Goal: Task Accomplishment & Management: Use online tool/utility

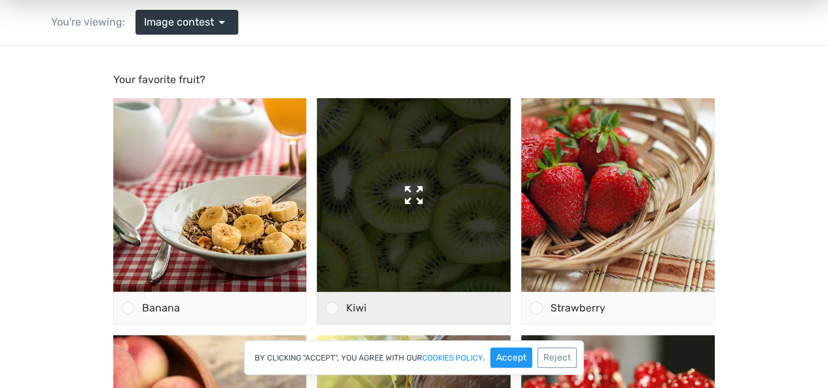
scroll to position [112, 0]
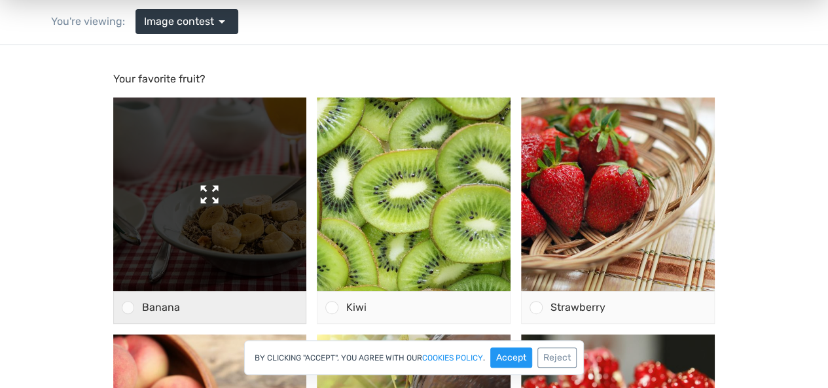
click at [250, 186] on img at bounding box center [210, 195] width 194 height 194
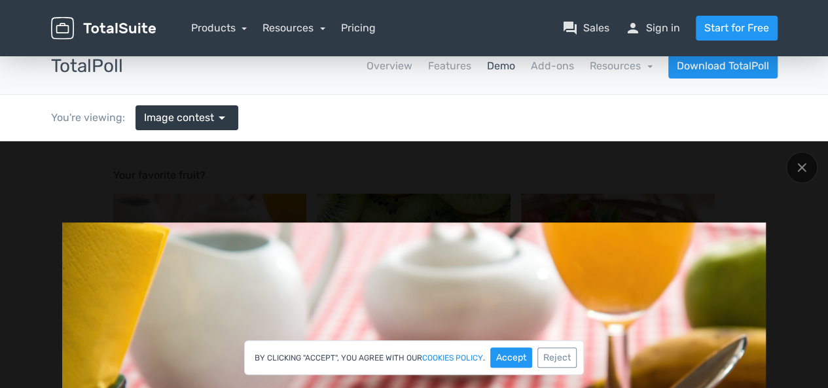
scroll to position [0, 0]
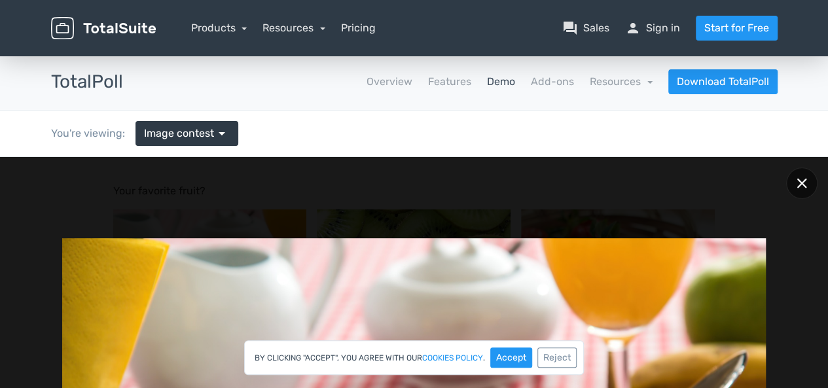
click at [810, 180] on div at bounding box center [801, 183] width 31 height 31
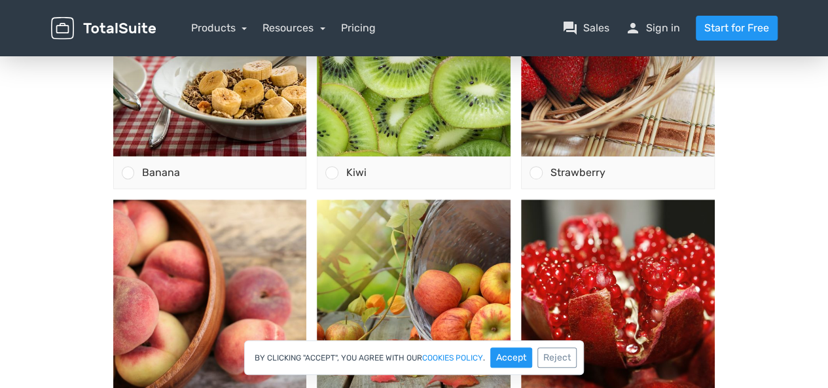
scroll to position [253, 0]
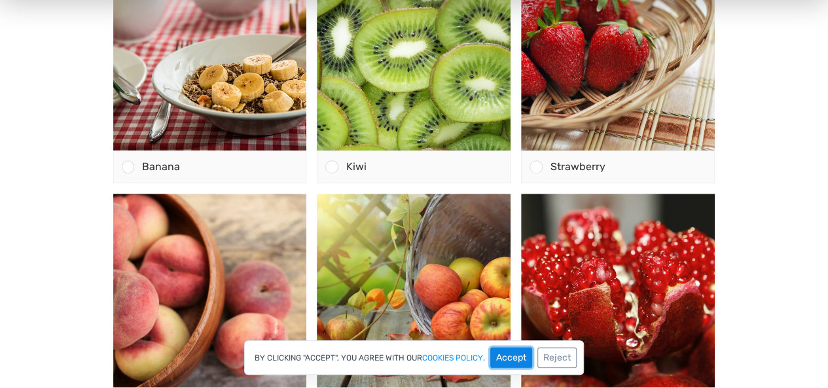
click at [520, 366] on button "Accept" at bounding box center [511, 358] width 42 height 20
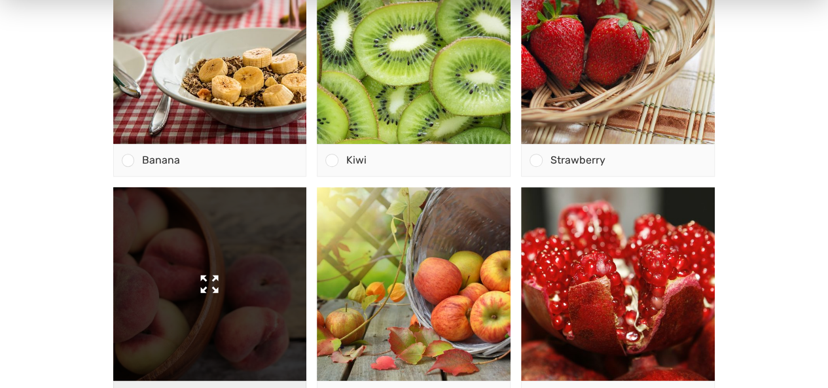
scroll to position [259, 0]
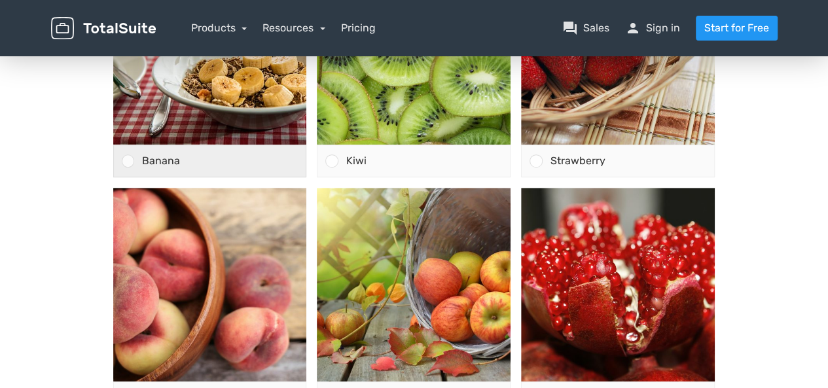
click at [137, 164] on div "Banana" at bounding box center [220, 160] width 172 height 31
click at [128, 161] on input "Banana" at bounding box center [128, 161] width 0 height 0
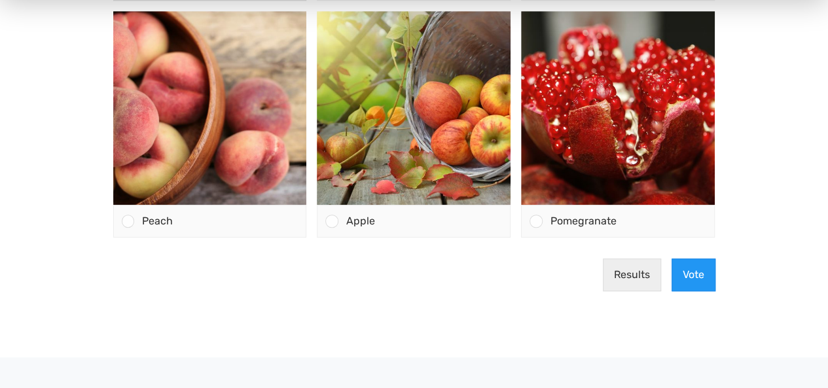
scroll to position [384, 0]
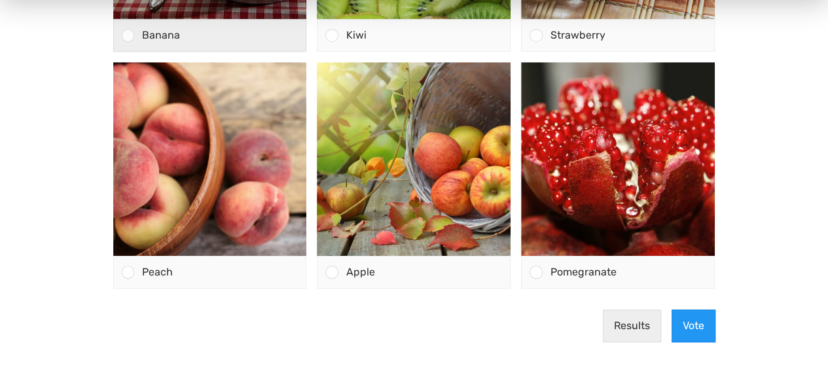
click at [126, 33] on div at bounding box center [128, 35] width 12 height 12
click at [128, 35] on input "Banana" at bounding box center [128, 35] width 0 height 0
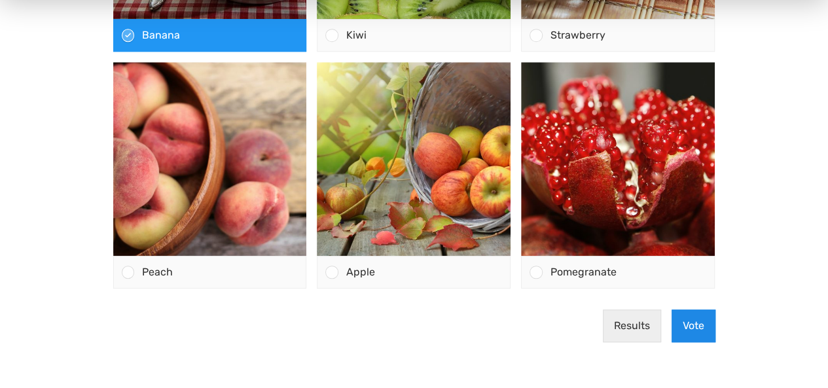
click at [704, 337] on button "Vote" at bounding box center [694, 326] width 44 height 33
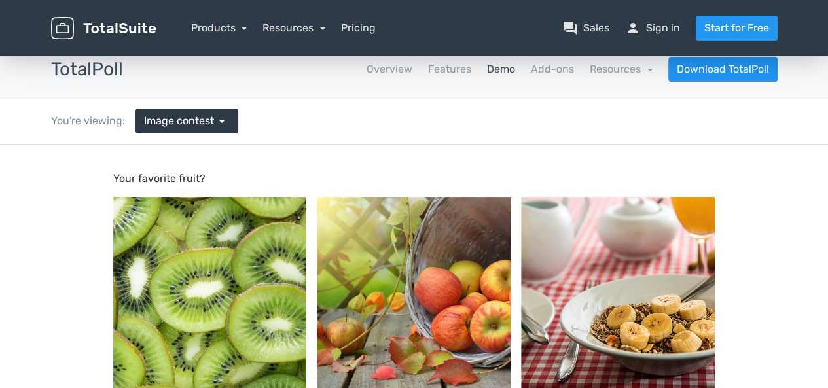
scroll to position [12, 0]
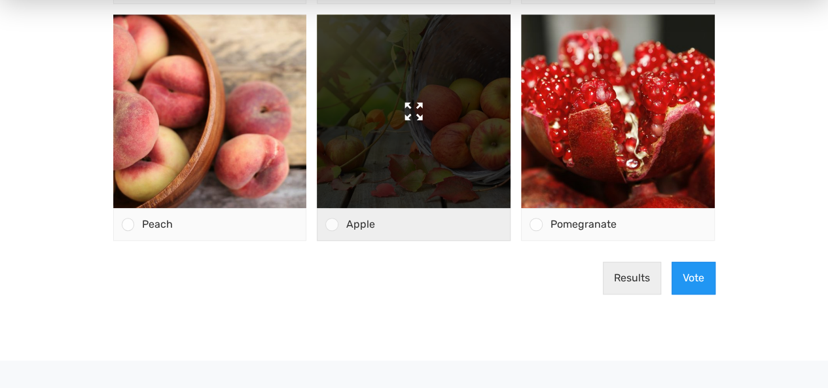
scroll to position [437, 0]
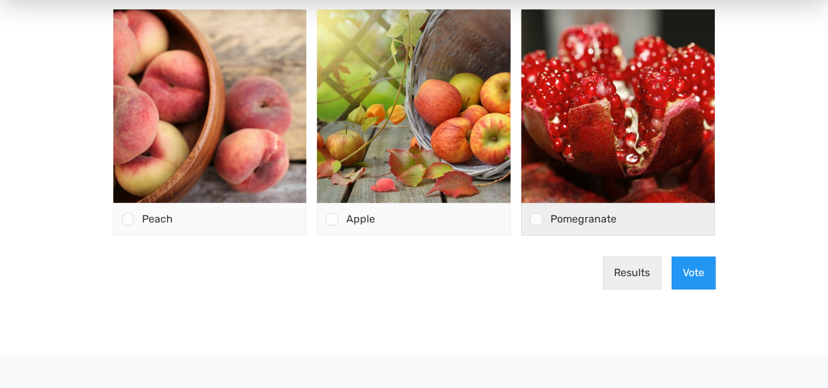
click at [538, 218] on div at bounding box center [536, 219] width 12 height 12
click at [536, 219] on input "Pomegranate" at bounding box center [536, 219] width 0 height 0
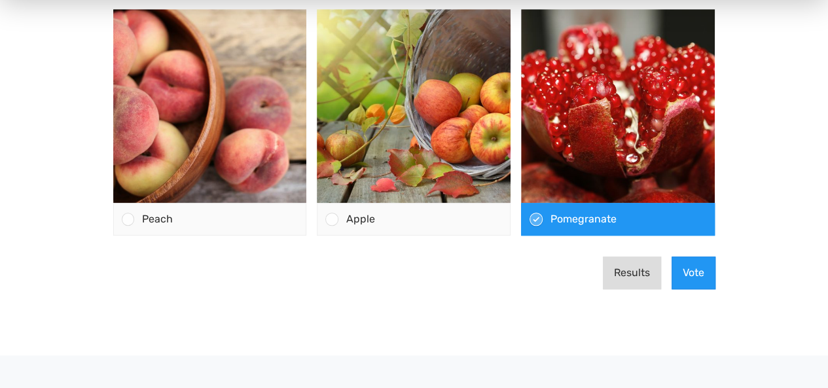
click at [636, 278] on button "Results" at bounding box center [632, 273] width 58 height 33
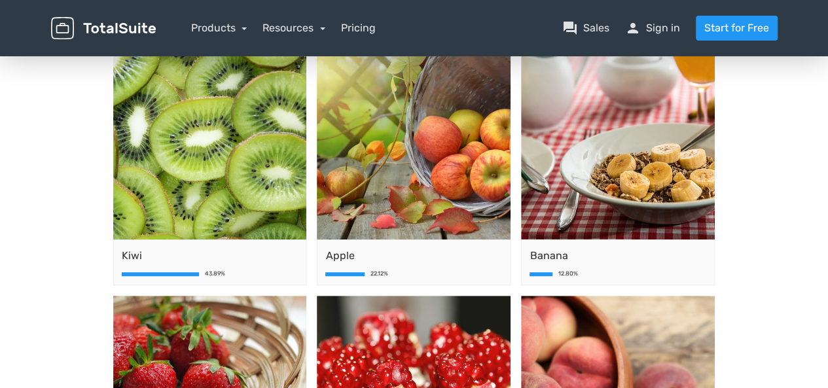
scroll to position [178, 0]
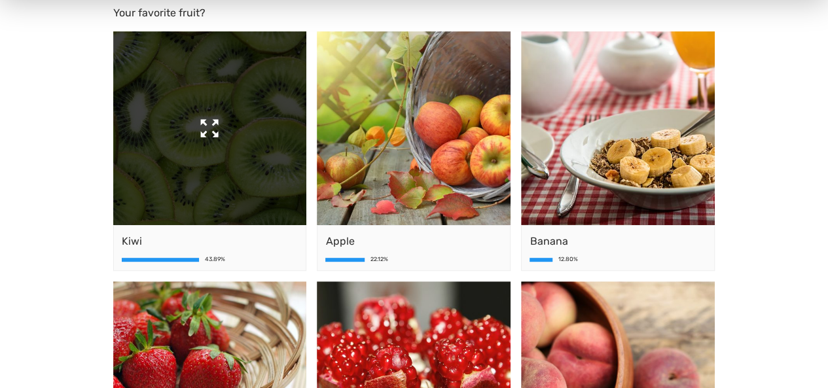
click at [270, 159] on img at bounding box center [210, 128] width 194 height 194
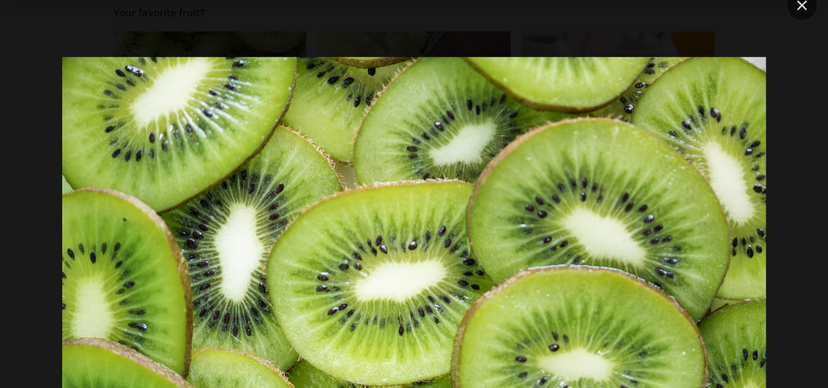
click at [800, 12] on div at bounding box center [801, 5] width 31 height 31
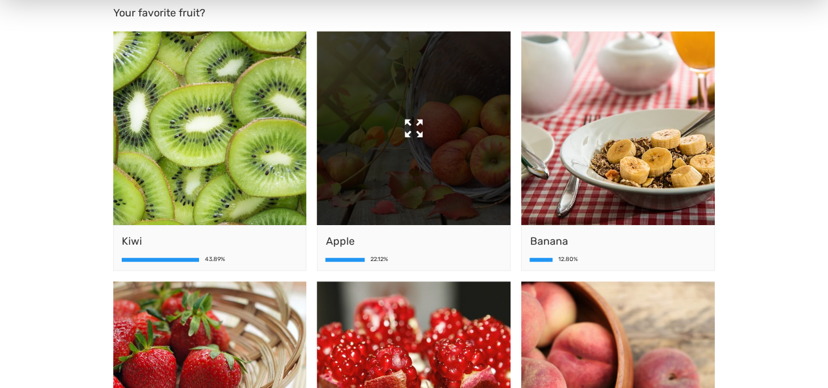
scroll to position [0, 0]
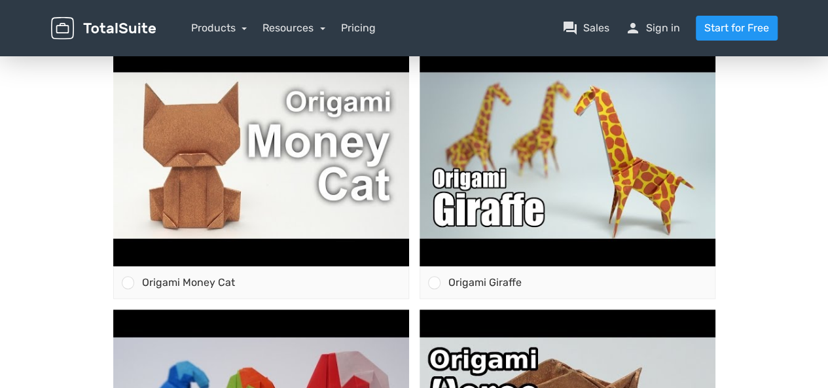
scroll to position [166, 0]
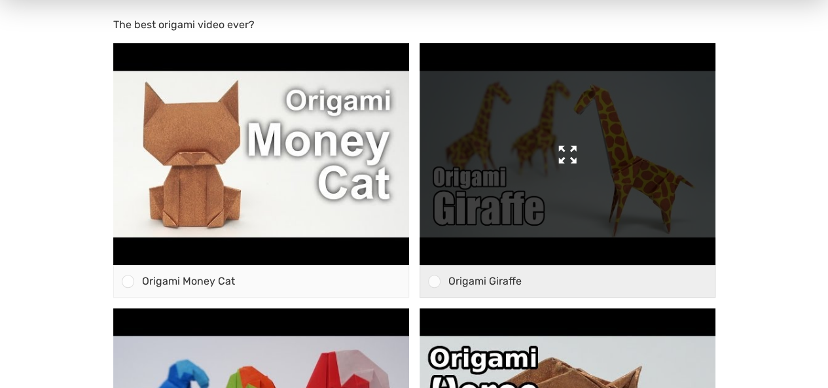
click at [535, 162] on img at bounding box center [568, 154] width 296 height 222
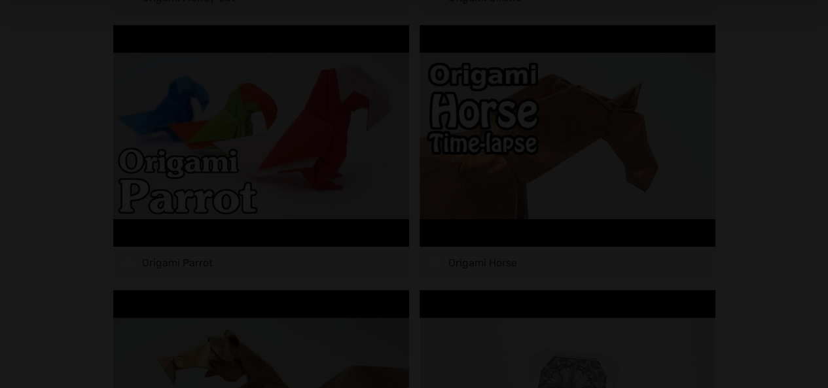
scroll to position [454, 0]
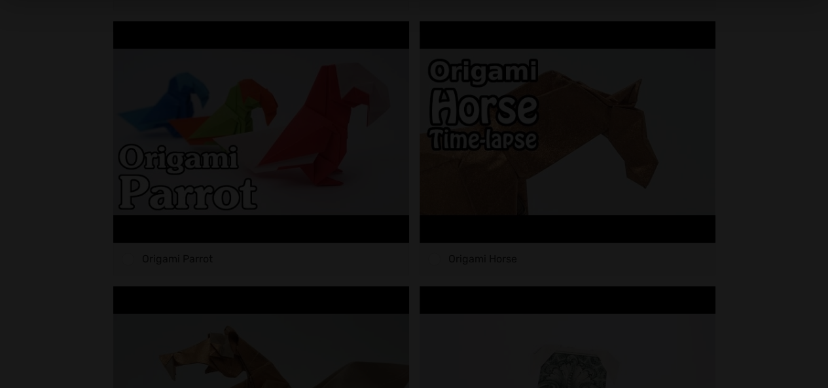
click at [795, 50] on div at bounding box center [414, 180] width 828 height 952
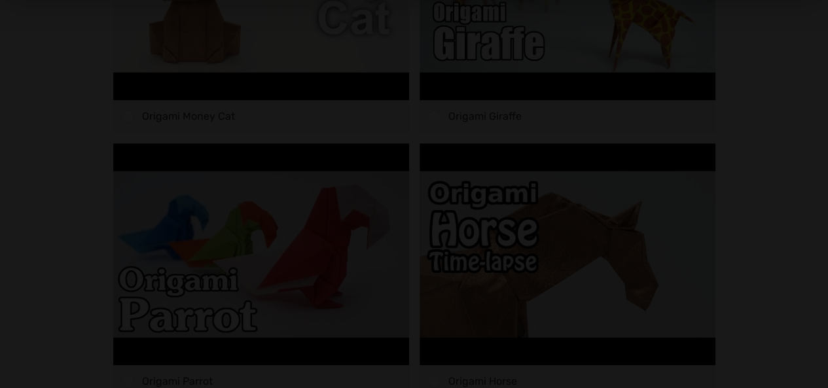
scroll to position [325, 0]
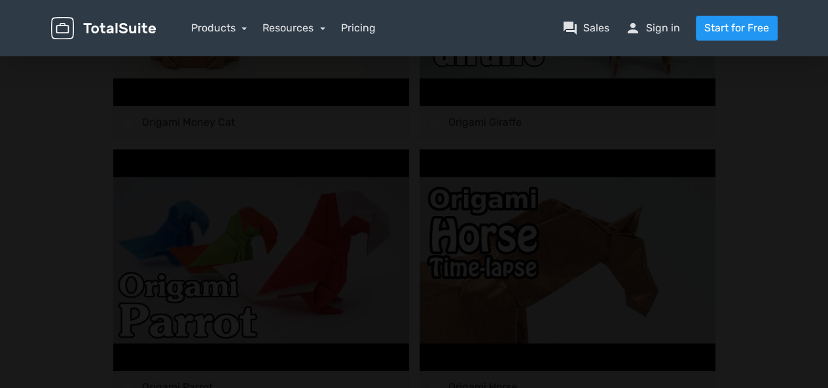
click at [725, 78] on div at bounding box center [414, 307] width 704 height 809
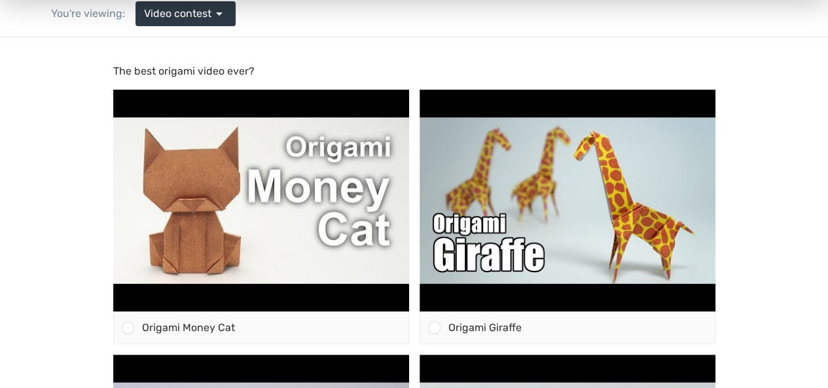
scroll to position [118, 0]
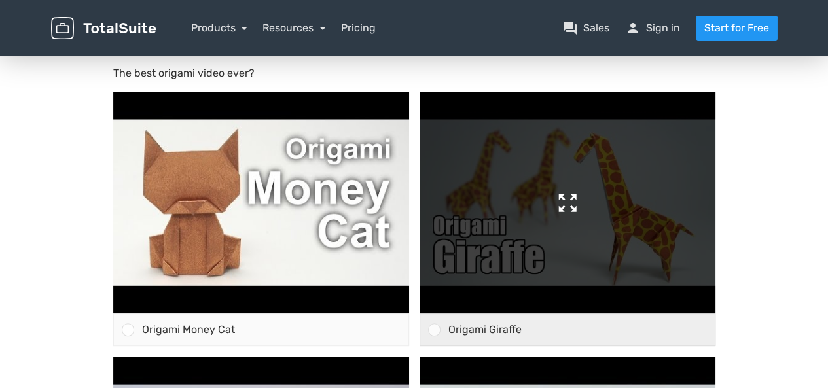
click at [481, 204] on img at bounding box center [568, 203] width 296 height 222
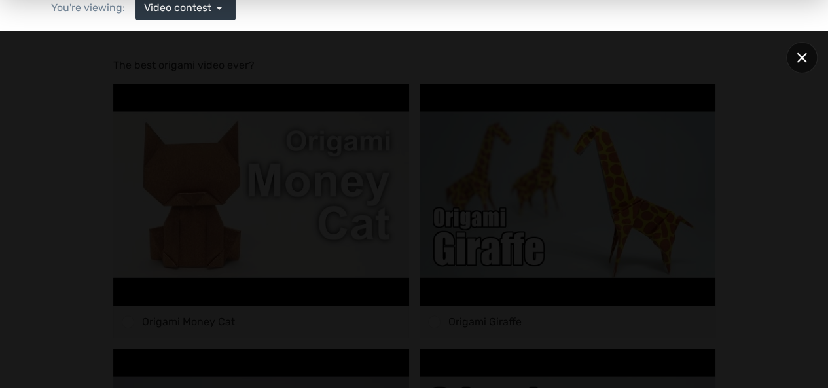
click at [801, 64] on div at bounding box center [801, 57] width 31 height 31
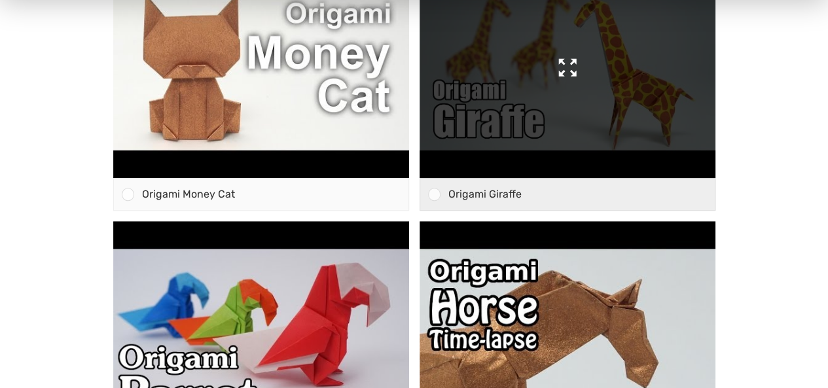
scroll to position [260, 0]
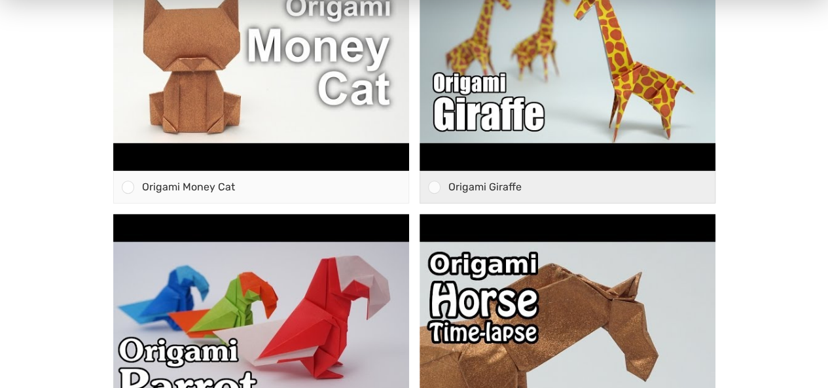
click at [463, 184] on span "Origami Giraffe" at bounding box center [484, 187] width 73 height 12
click at [434, 187] on input "Origami Giraffe" at bounding box center [434, 187] width 0 height 0
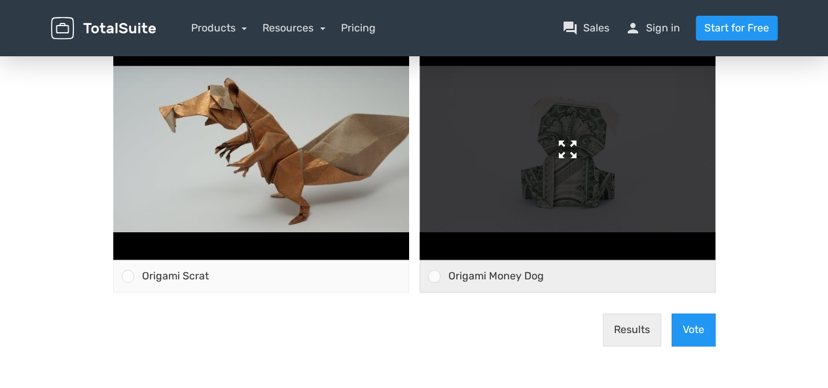
scroll to position [713, 0]
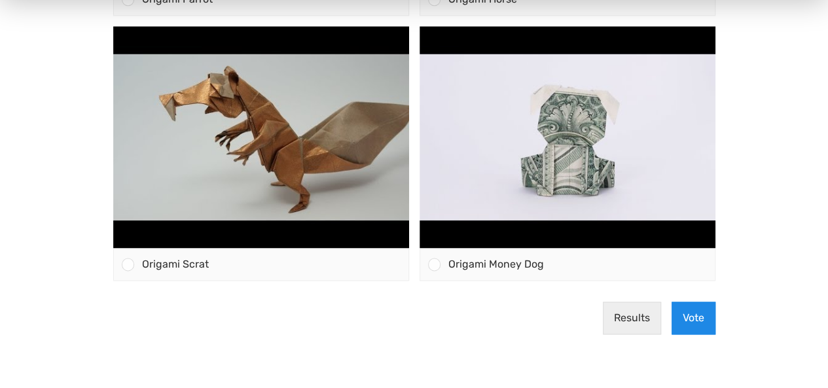
click at [699, 312] on button "Vote" at bounding box center [694, 318] width 44 height 33
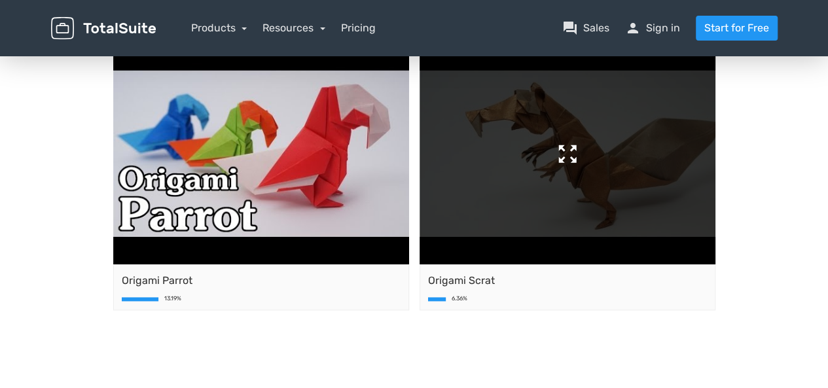
scroll to position [740, 0]
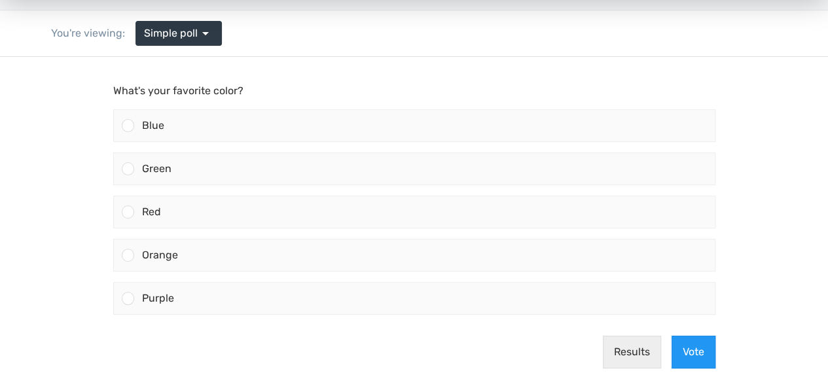
scroll to position [121, 0]
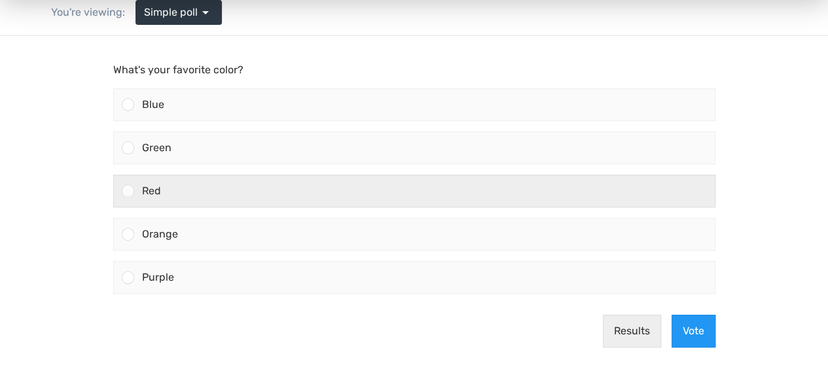
click at [139, 194] on div "Red" at bounding box center [424, 190] width 581 height 31
click at [128, 191] on input "Red" at bounding box center [128, 191] width 0 height 0
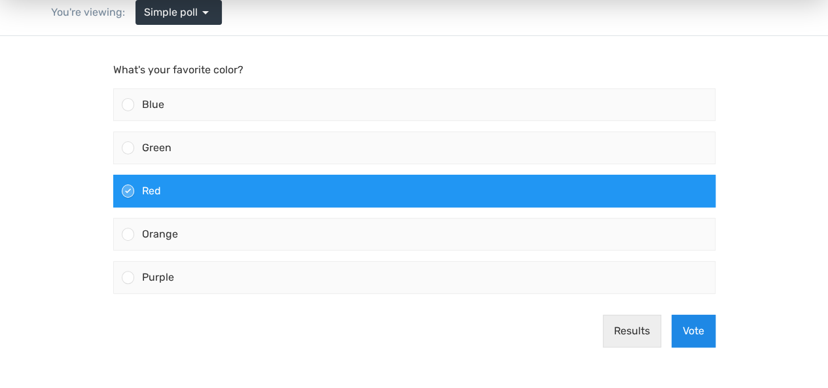
click at [692, 332] on button "Vote" at bounding box center [694, 331] width 44 height 33
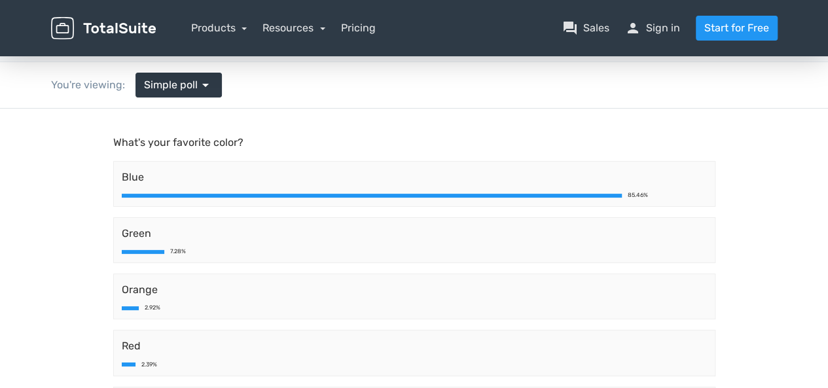
scroll to position [0, 0]
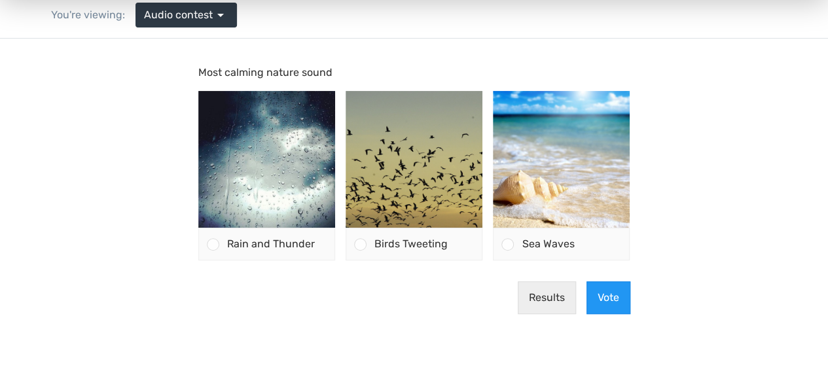
scroll to position [119, 0]
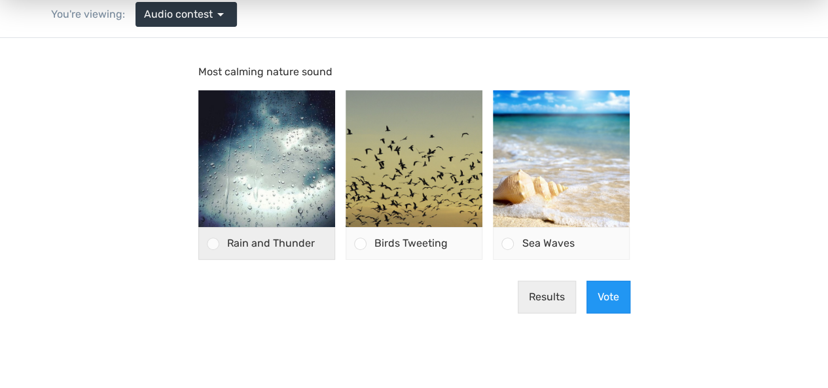
click at [216, 244] on div at bounding box center [213, 244] width 12 height 12
click at [213, 243] on input "Rain and Thunder" at bounding box center [213, 243] width 0 height 0
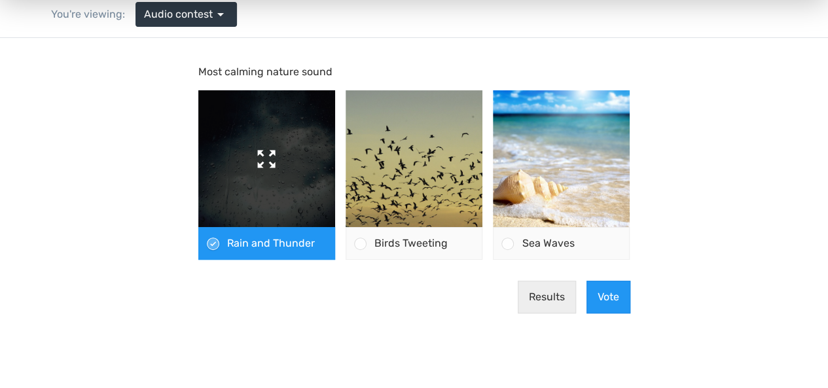
click at [280, 160] on img at bounding box center [266, 158] width 137 height 137
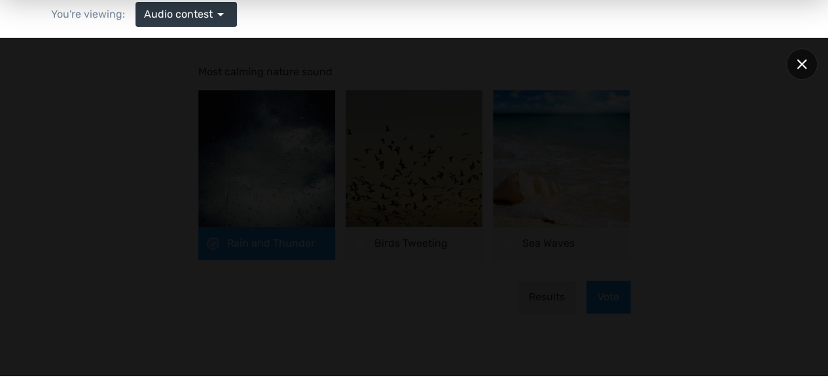
click at [800, 69] on div at bounding box center [801, 63] width 31 height 31
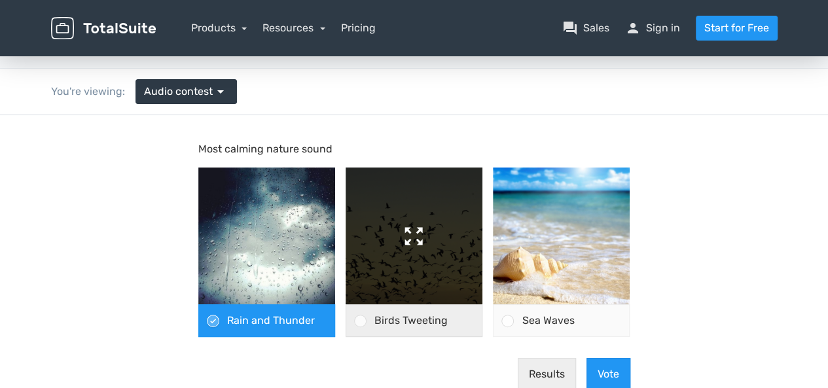
scroll to position [0, 0]
